Goal: Transaction & Acquisition: Purchase product/service

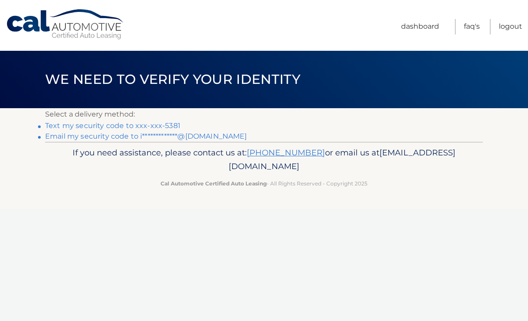
click at [76, 124] on link "Text my security code to xxx-xxx-5381" at bounding box center [112, 126] width 135 height 8
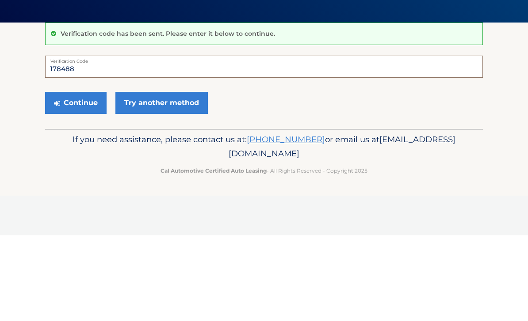
type input "178488"
click at [76, 178] on button "Continue" at bounding box center [75, 189] width 61 height 22
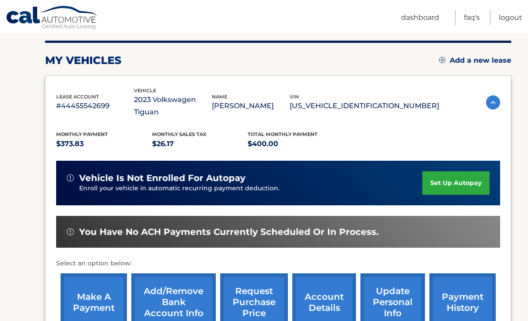
scroll to position [107, 0]
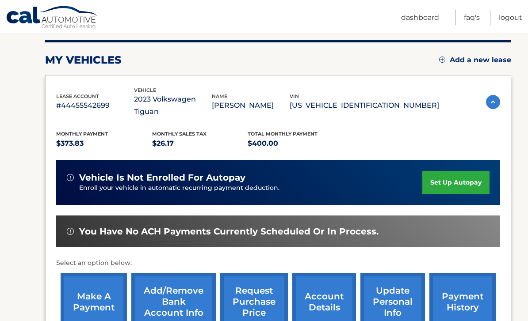
click at [104, 285] on link "make a payment" at bounding box center [94, 303] width 66 height 58
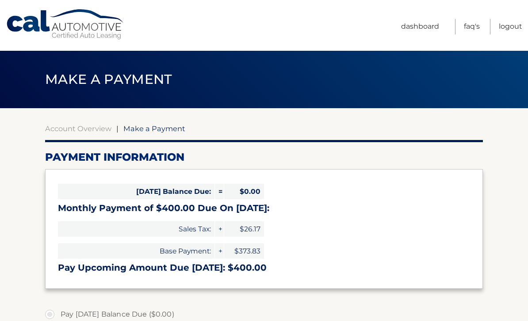
select select "NWI2YTAxZjEtMDBlNC00NzRlLWI1ZTctZjEwMGQ0NmVmYjkw"
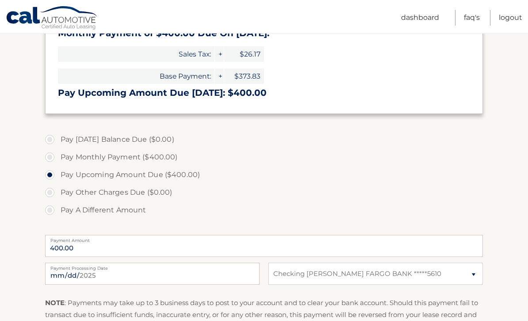
scroll to position [175, 0]
click at [233, 269] on input "2025-08-24" at bounding box center [152, 274] width 214 height 22
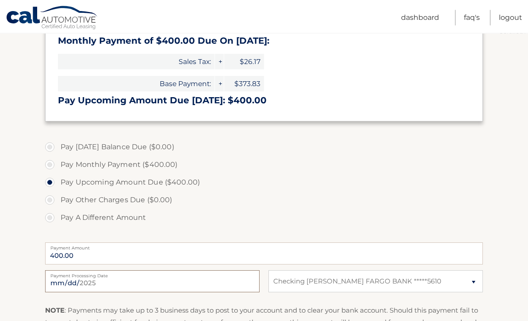
scroll to position [167, 0]
click at [243, 280] on input "2025-08-24" at bounding box center [152, 282] width 214 height 22
type input "2025-08-26"
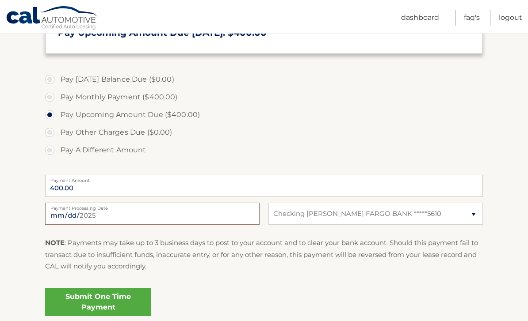
scroll to position [239, 0]
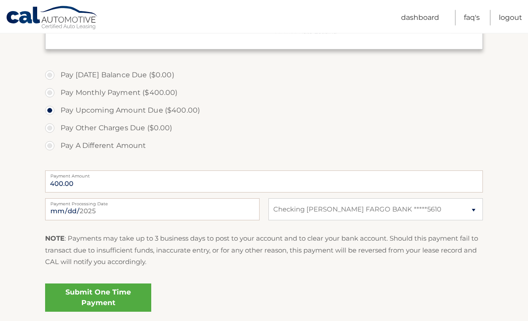
click at [126, 286] on link "Submit One Time Payment" at bounding box center [98, 298] width 106 height 28
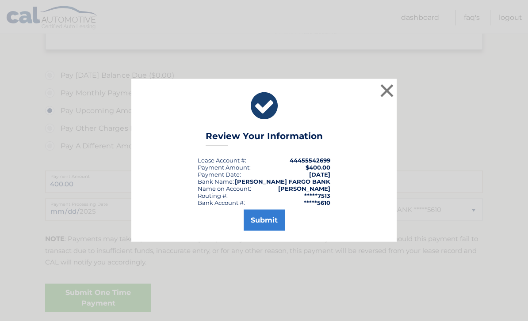
scroll to position [240, 0]
click at [276, 231] on button "Submit" at bounding box center [264, 220] width 41 height 21
